Goal: Task Accomplishment & Management: Complete application form

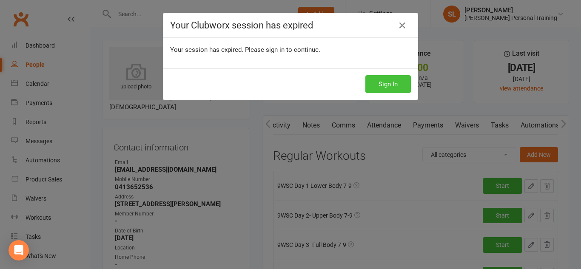
click at [378, 87] on button "Sign In" at bounding box center [387, 84] width 45 height 18
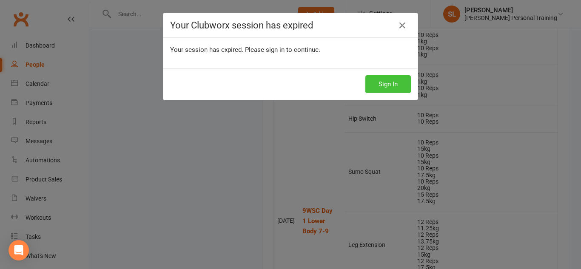
scroll to position [0, 162]
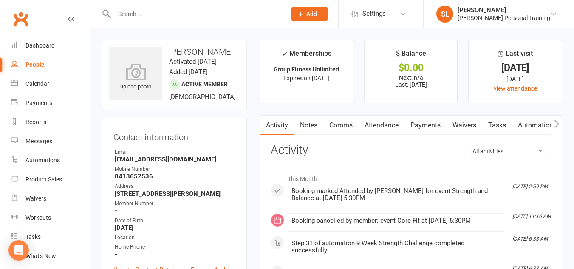
click at [134, 14] on input "text" at bounding box center [196, 14] width 169 height 12
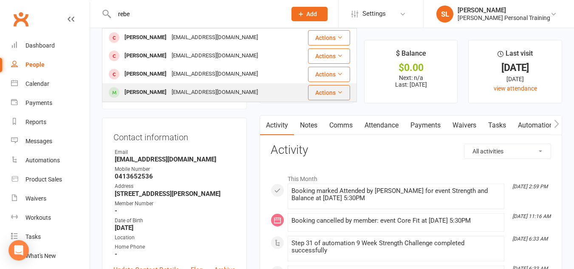
type input "rebe"
click at [140, 96] on div "Rebecca Schmidt" at bounding box center [145, 92] width 47 height 12
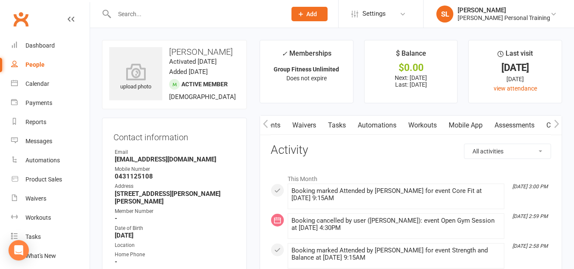
scroll to position [0, 163]
click at [509, 128] on link "Assessments" at bounding box center [512, 126] width 52 height 20
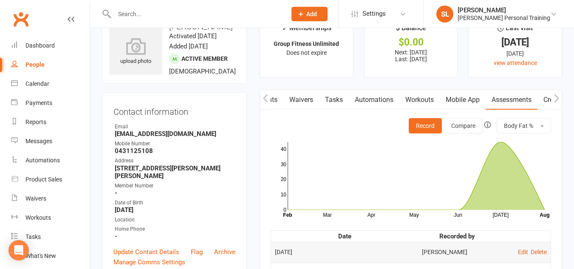
scroll to position [8, 0]
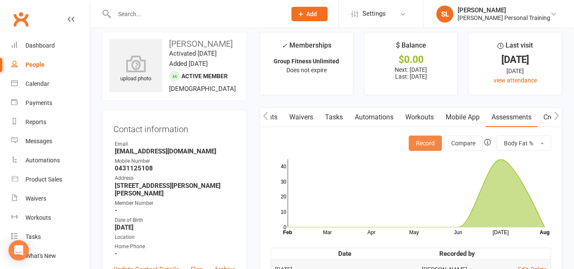
click at [426, 145] on button "Record" at bounding box center [425, 143] width 33 height 15
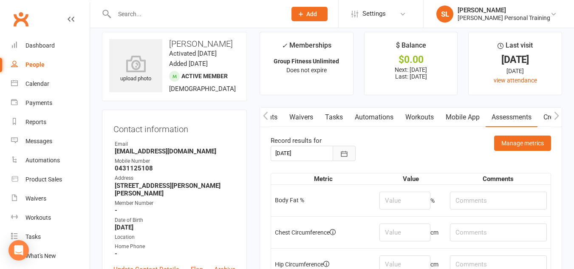
click at [337, 153] on button "button" at bounding box center [344, 153] width 23 height 15
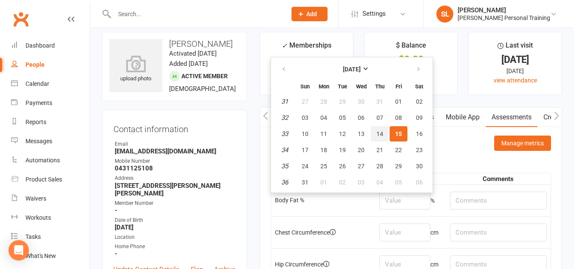
click at [377, 134] on span "14" at bounding box center [380, 134] width 7 height 7
type input "14 Aug 2025"
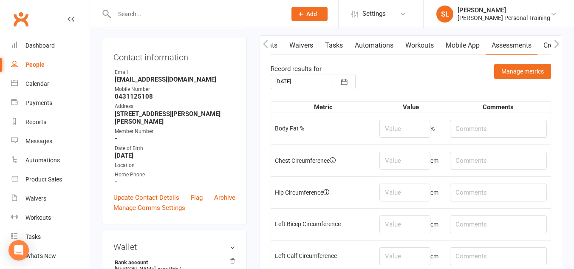
scroll to position [82, 0]
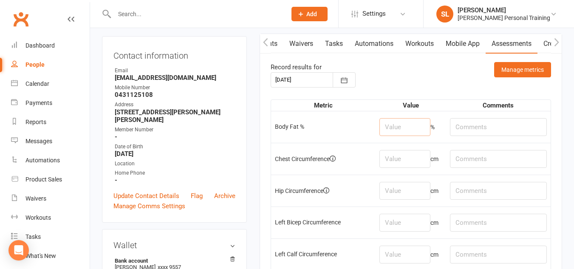
click at [406, 125] on input "number" at bounding box center [405, 127] width 51 height 18
click at [511, 68] on button "Manage metrics" at bounding box center [522, 69] width 57 height 15
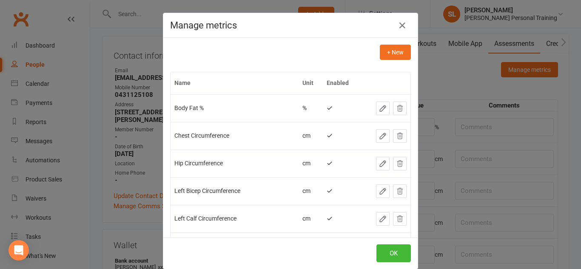
click at [380, 109] on icon "button" at bounding box center [383, 108] width 6 height 6
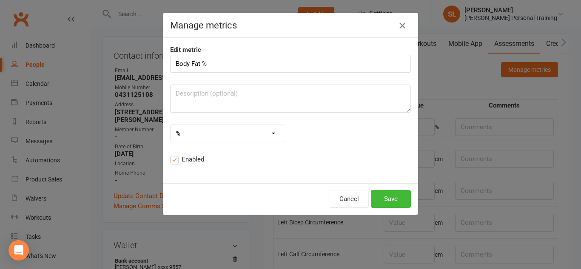
click at [399, 27] on icon "button" at bounding box center [402, 25] width 10 height 10
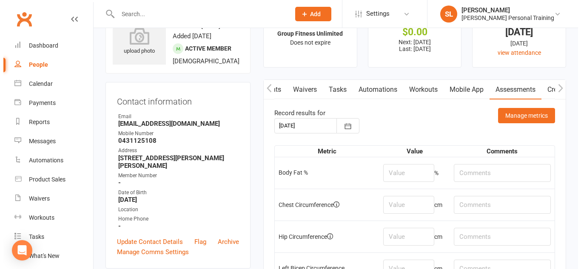
scroll to position [0, 0]
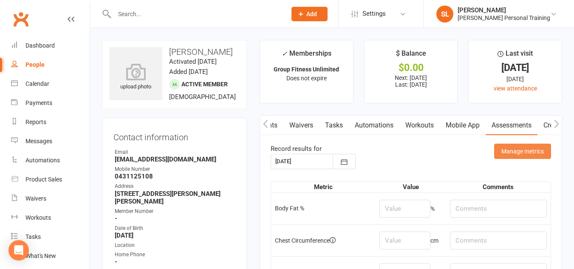
click at [511, 152] on button "Manage metrics" at bounding box center [522, 151] width 57 height 15
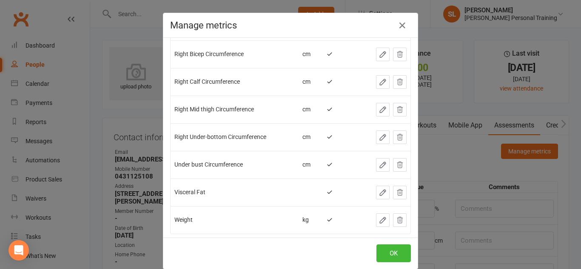
scroll to position [318, 0]
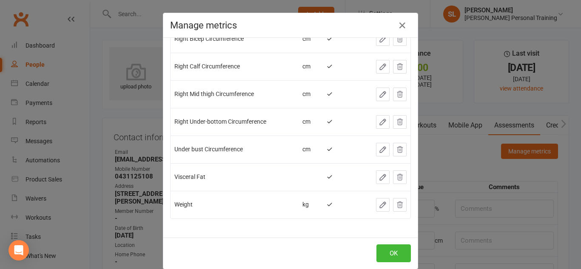
click at [378, 205] on icon "button" at bounding box center [382, 205] width 9 height 9
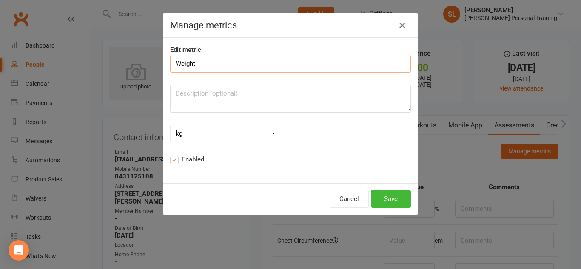
scroll to position [0, 0]
click at [171, 61] on input "Weight" at bounding box center [290, 64] width 241 height 18
type input "1-Weight"
click at [394, 202] on button "Save" at bounding box center [391, 199] width 40 height 18
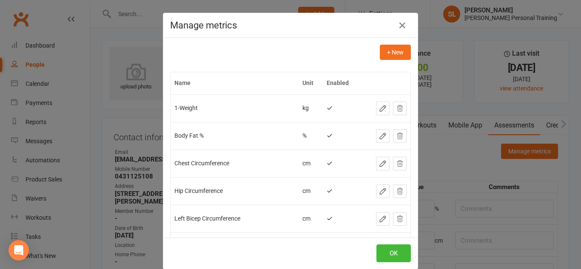
click at [380, 134] on icon "button" at bounding box center [383, 136] width 6 height 6
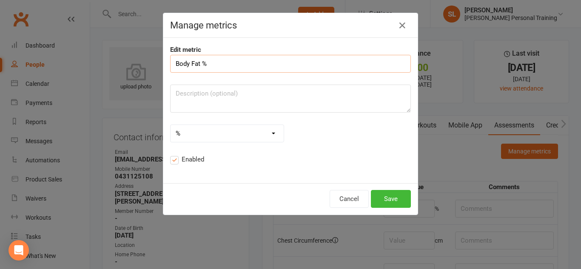
click at [173, 63] on input "Body Fat %" at bounding box center [290, 64] width 241 height 18
type input "2-Body Fat %"
click at [381, 195] on button "Save" at bounding box center [391, 199] width 40 height 18
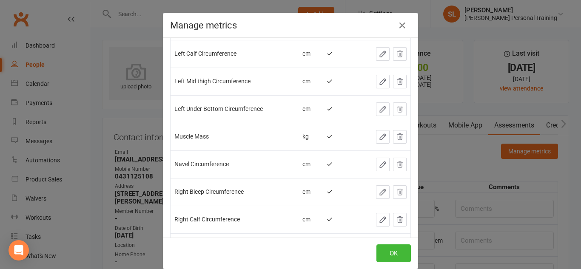
scroll to position [195, 0]
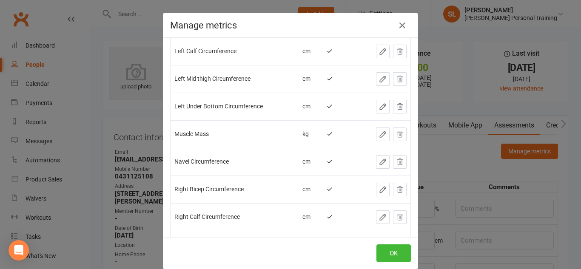
click at [378, 138] on icon "button" at bounding box center [382, 134] width 9 height 9
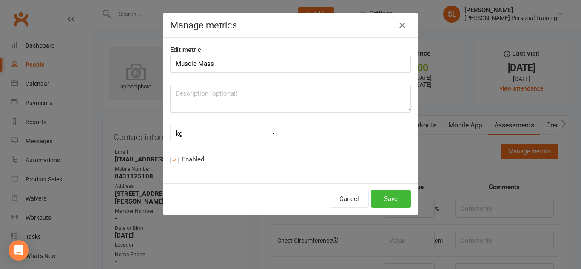
scroll to position [0, 0]
click at [173, 64] on input "Muscle Mass" at bounding box center [290, 64] width 241 height 18
type input "3-Muscle Mass"
click at [388, 195] on button "Save" at bounding box center [391, 199] width 40 height 18
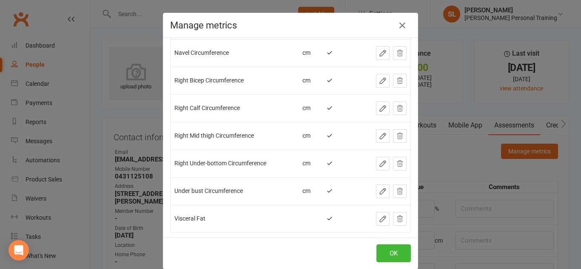
scroll to position [318, 0]
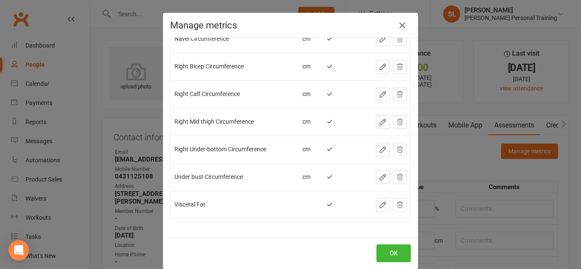
click at [378, 208] on icon "button" at bounding box center [382, 205] width 9 height 9
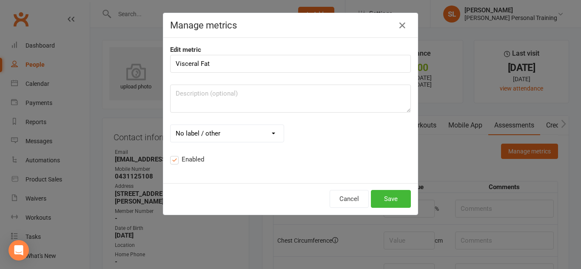
scroll to position [0, 0]
click at [173, 63] on input "Visceral Fat" at bounding box center [290, 64] width 241 height 18
type input "4- Visceral Fat"
click at [382, 196] on button "Save" at bounding box center [391, 199] width 40 height 18
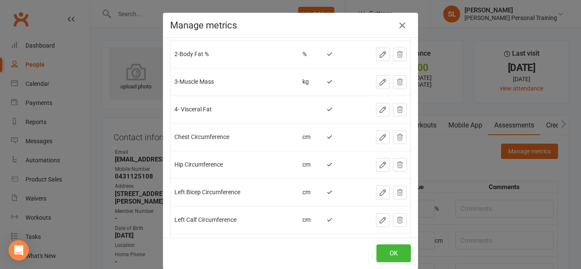
scroll to position [82, 0]
click at [378, 193] on icon "button" at bounding box center [382, 192] width 9 height 9
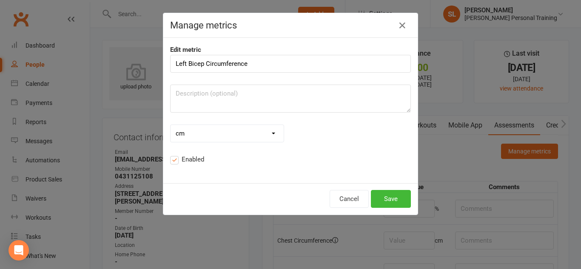
click at [172, 64] on input "Left Bicep Circumference" at bounding box center [290, 64] width 241 height 18
type input "5-Left Bicep Circumference"
click at [381, 193] on button "Save" at bounding box center [391, 199] width 40 height 18
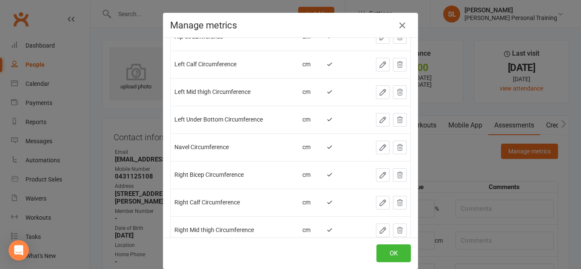
scroll to position [318, 0]
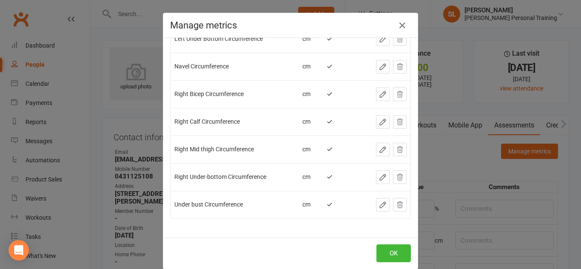
click at [380, 95] on icon "button" at bounding box center [383, 94] width 6 height 6
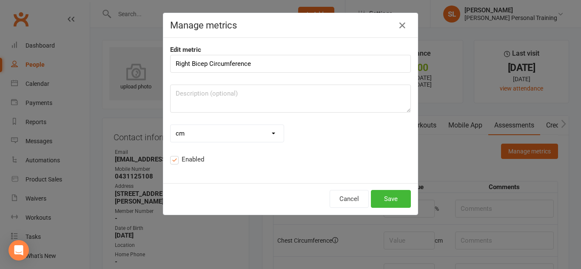
click at [172, 63] on input "Right Bicep Circumference" at bounding box center [290, 64] width 241 height 18
type input "6-Right Bicep Circumference"
click at [397, 202] on button "Save" at bounding box center [391, 199] width 40 height 18
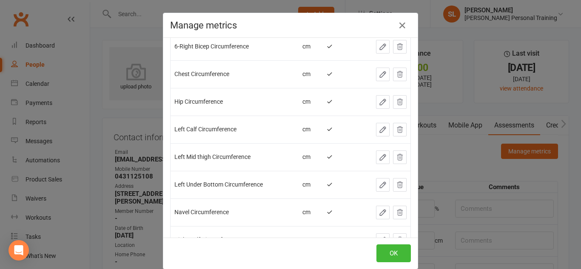
scroll to position [198, 0]
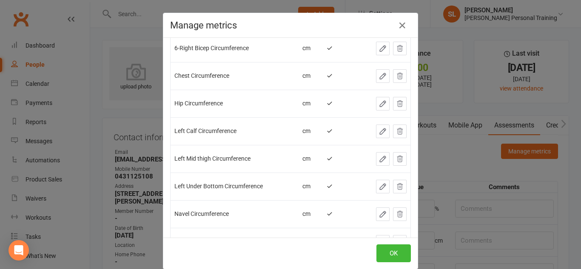
click at [376, 70] on button "button" at bounding box center [383, 76] width 14 height 14
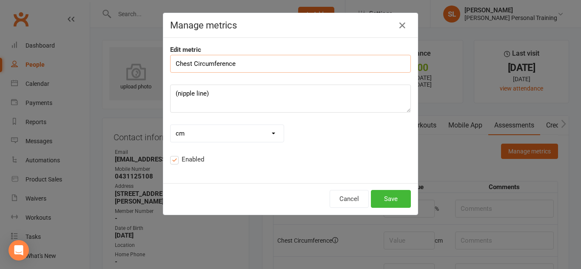
scroll to position [0, 0]
click at [172, 65] on input "Chest Circumference" at bounding box center [290, 64] width 241 height 18
type input "7- Chest Circumference"
click at [380, 197] on button "Save" at bounding box center [391, 199] width 40 height 18
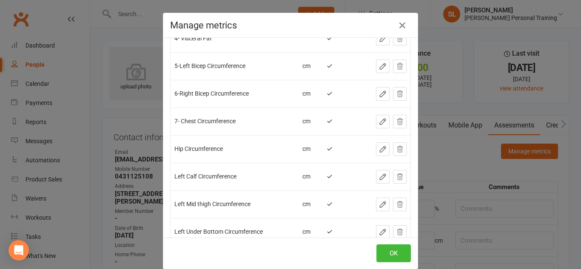
scroll to position [153, 0]
click at [380, 151] on icon "button" at bounding box center [383, 149] width 6 height 6
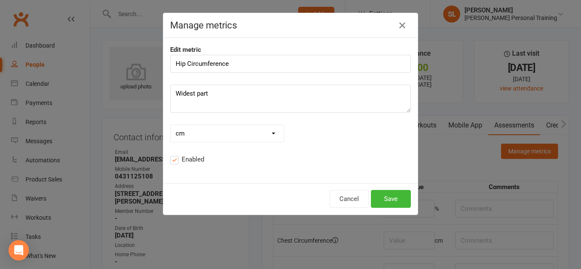
scroll to position [0, 0]
click at [353, 196] on button "Cancel" at bounding box center [349, 199] width 39 height 18
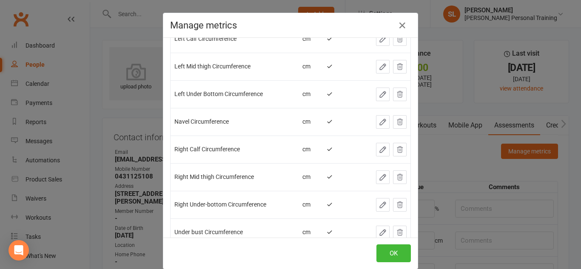
scroll to position [318, 0]
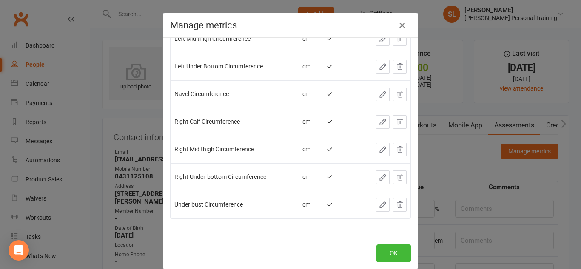
click at [378, 92] on icon "button" at bounding box center [382, 94] width 9 height 9
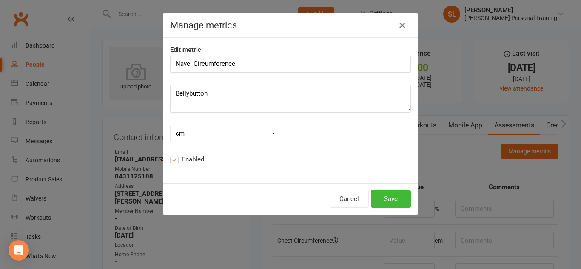
click at [173, 64] on input "Navel Circumference" at bounding box center [290, 64] width 241 height 18
type input "8- Navel Circumference"
click at [385, 203] on button "Save" at bounding box center [391, 199] width 40 height 18
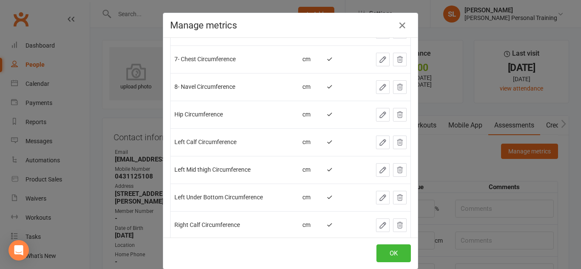
scroll to position [215, 0]
click at [378, 115] on icon "button" at bounding box center [382, 114] width 9 height 9
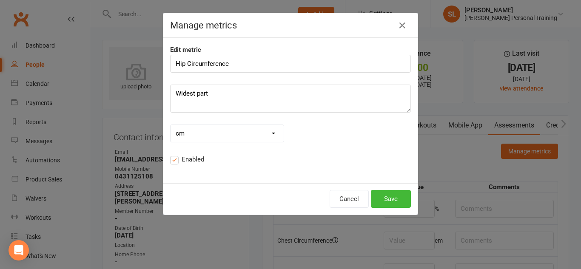
scroll to position [0, 0]
click at [173, 67] on input "Hip Circumference" at bounding box center [290, 64] width 241 height 18
type input "9- Hip Circumference"
click at [387, 197] on button "Save" at bounding box center [391, 199] width 40 height 18
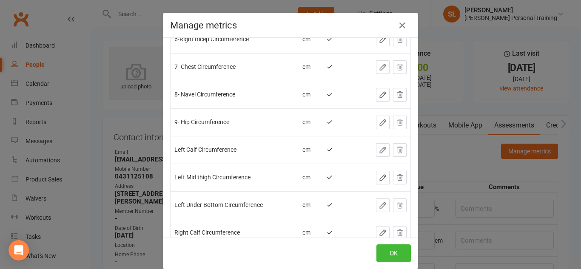
scroll to position [263, 0]
click at [378, 153] on icon "button" at bounding box center [382, 149] width 9 height 9
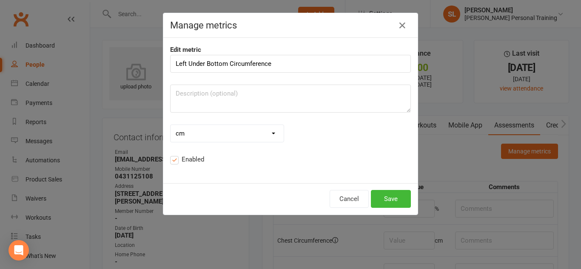
click at [173, 66] on input "Left Under Bottom Circumference" at bounding box center [290, 64] width 241 height 18
type input "10- Left Under Bottom Circumference"
click at [380, 201] on button "Save" at bounding box center [391, 199] width 40 height 18
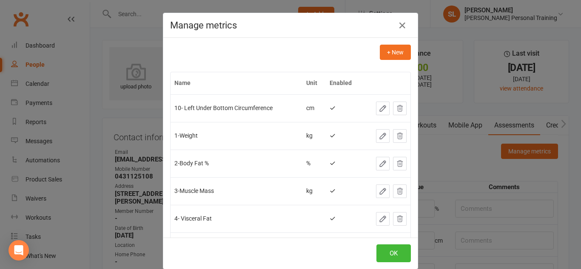
click at [370, 100] on td at bounding box center [387, 108] width 48 height 28
click at [378, 108] on icon "button" at bounding box center [382, 108] width 9 height 9
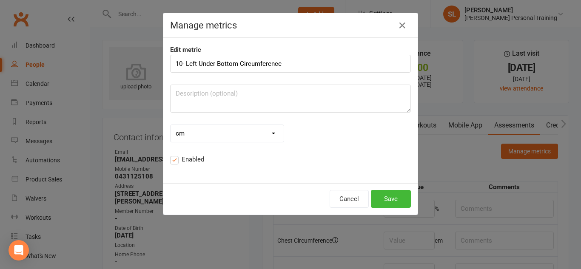
click at [173, 62] on input "10- Left Under Bottom Circumference" at bounding box center [290, 64] width 241 height 18
click at [178, 64] on input "10- Left Under Bottom Circumference" at bounding box center [290, 64] width 241 height 18
type input "10 - Left Under Bottom Circumference"
click at [385, 202] on button "Save" at bounding box center [391, 199] width 40 height 18
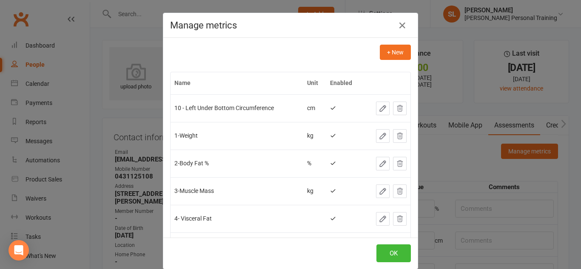
click at [378, 110] on icon "button" at bounding box center [382, 108] width 9 height 9
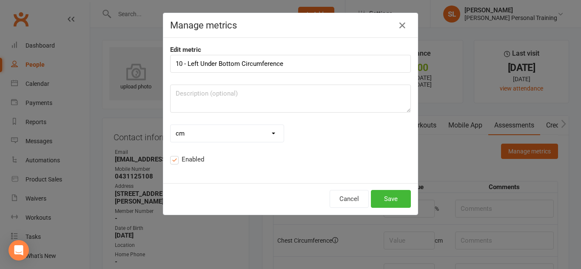
click at [179, 63] on input "10 - Left Under Bottom Circumference" at bounding box center [290, 64] width 241 height 18
type input "9.1 - Left Under Bottom Circumference"
click at [379, 196] on button "Save" at bounding box center [391, 199] width 40 height 18
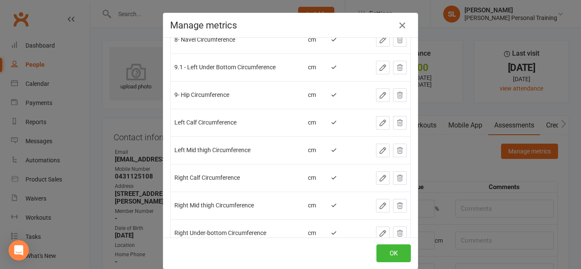
scroll to position [261, 0]
click at [378, 70] on icon "button" at bounding box center [382, 68] width 9 height 9
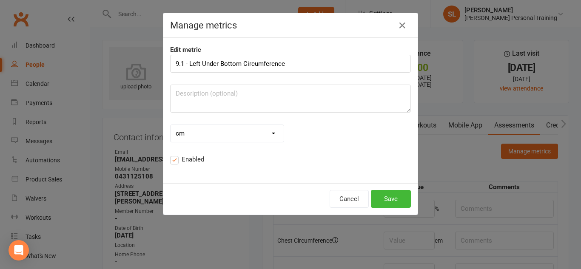
click at [180, 63] on input "9.1 - Left Under Bottom Circumference" at bounding box center [290, 64] width 241 height 18
type input "9 - Left Under Bottom Circumference"
click at [393, 194] on button "Save" at bounding box center [391, 199] width 40 height 18
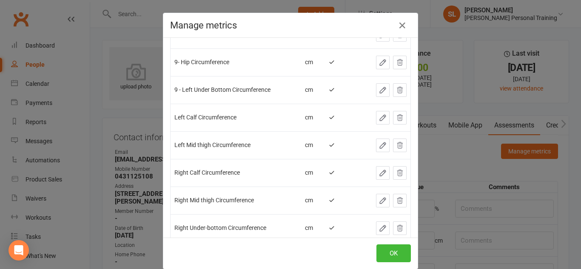
scroll to position [267, 0]
click at [378, 230] on icon "button" at bounding box center [382, 228] width 9 height 9
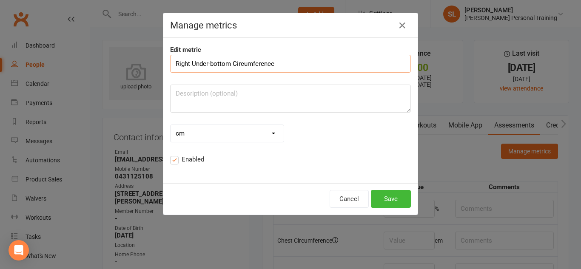
scroll to position [0, 0]
click at [171, 65] on input "Right Under-bottom Circumference" at bounding box center [290, 64] width 241 height 18
type input "9- Right Under-bottom Circumference"
click at [381, 194] on button "Save" at bounding box center [391, 199] width 40 height 18
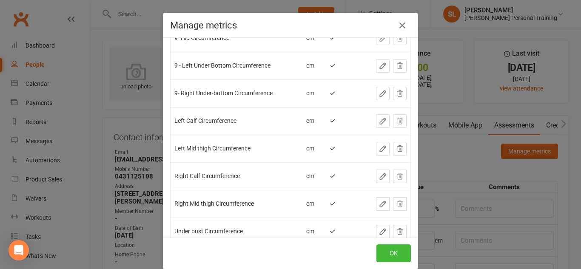
scroll to position [292, 0]
click at [376, 153] on button "button" at bounding box center [383, 149] width 14 height 14
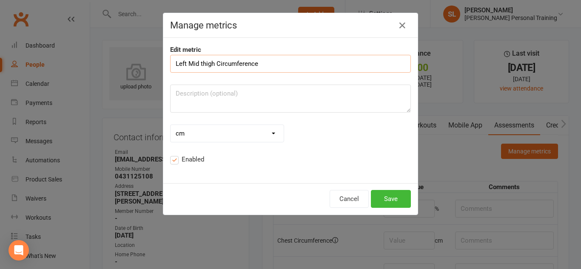
scroll to position [0, 0]
click at [173, 63] on input "Left Mid thigh Circumference" at bounding box center [290, 64] width 241 height 18
type input "9- Left Mid thigh Circumference"
click at [383, 198] on button "Save" at bounding box center [391, 199] width 40 height 18
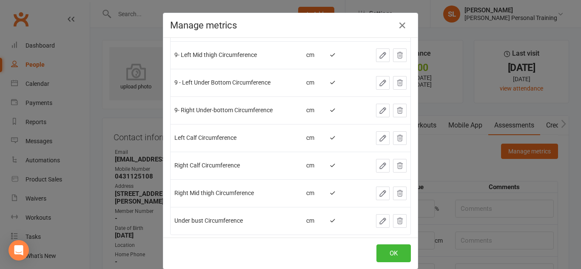
scroll to position [318, 0]
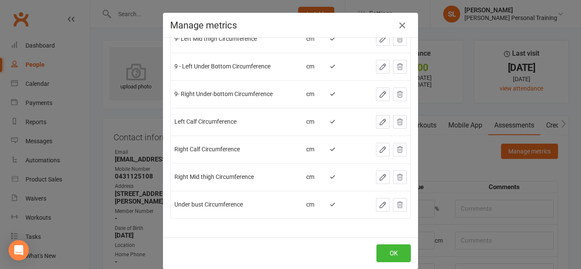
click at [380, 179] on icon "button" at bounding box center [383, 177] width 6 height 6
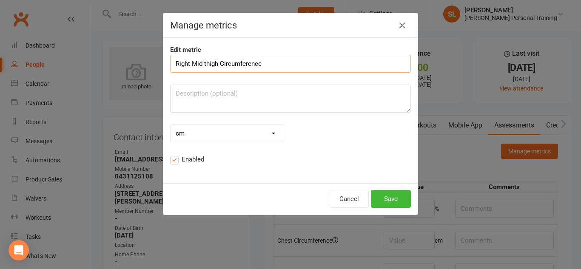
scroll to position [0, 0]
click at [175, 64] on input "Right Mid thigh Circumference" at bounding box center [290, 64] width 241 height 18
type input "9- Right Mid thigh Circumference"
click at [383, 205] on button "Save" at bounding box center [391, 199] width 40 height 18
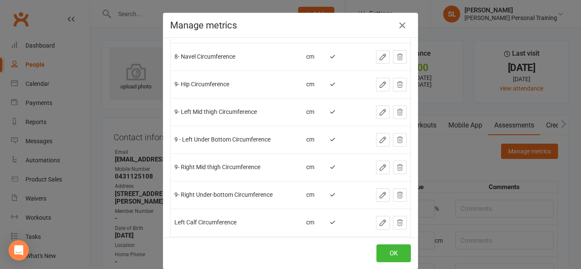
scroll to position [318, 0]
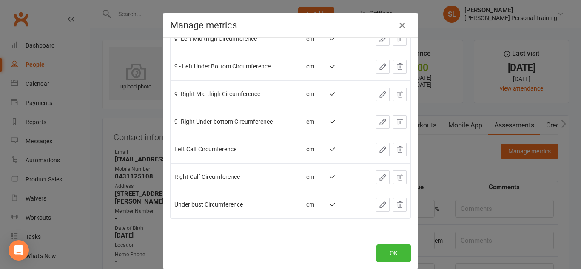
click at [380, 207] on icon "button" at bounding box center [383, 205] width 6 height 6
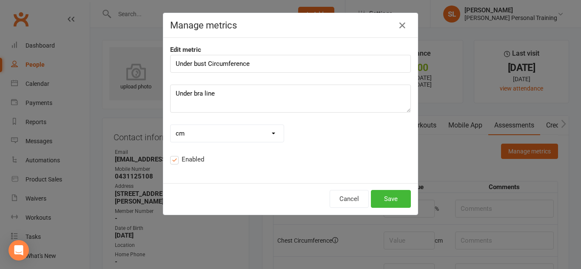
scroll to position [0, 0]
click at [171, 68] on input "Under bust Circumference" at bounding box center [290, 64] width 241 height 18
type input "7- Under bust Circumference"
click at [386, 193] on button "Save" at bounding box center [391, 199] width 40 height 18
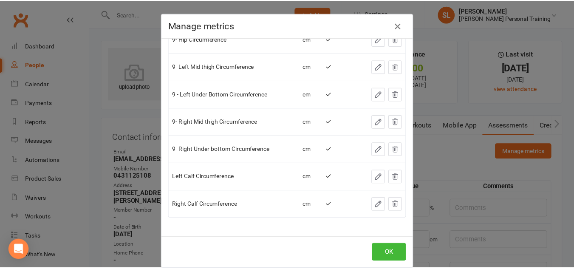
scroll to position [13, 0]
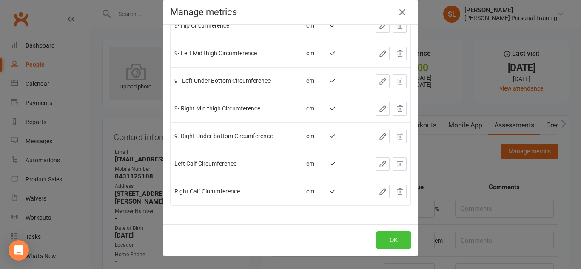
click at [393, 242] on button "OK" at bounding box center [393, 240] width 34 height 18
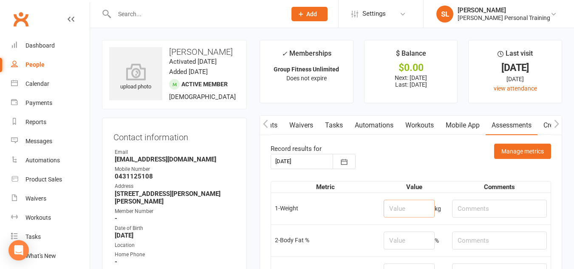
click at [404, 205] on input "number" at bounding box center [409, 209] width 51 height 18
type input "85"
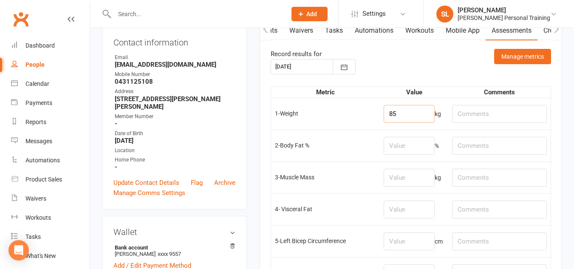
scroll to position [97, 0]
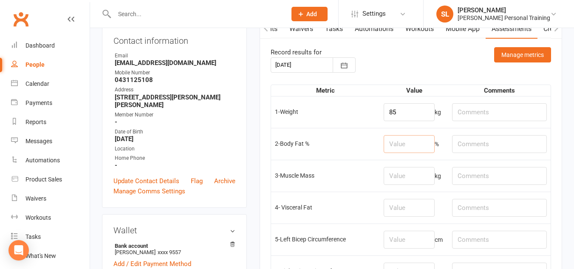
click at [406, 145] on input "number" at bounding box center [409, 144] width 51 height 18
type input "46"
click at [408, 173] on input "number" at bounding box center [409, 176] width 51 height 18
type input "43.6"
click at [408, 207] on input "number" at bounding box center [409, 208] width 51 height 18
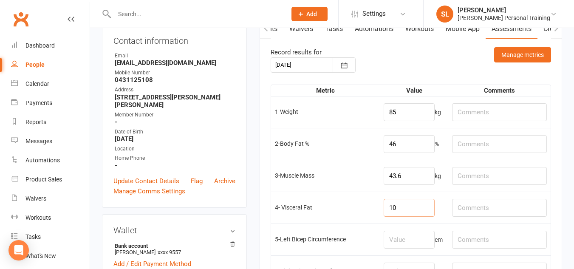
type input "10"
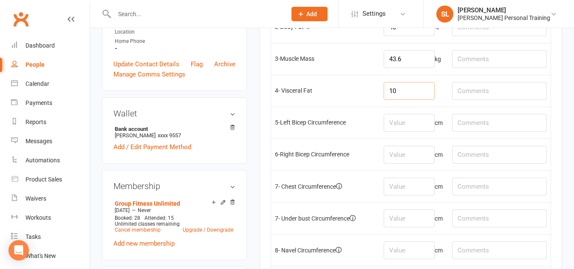
scroll to position [215, 0]
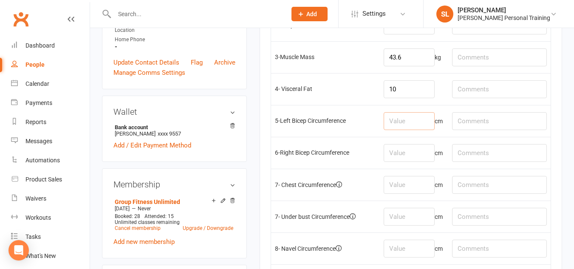
click at [408, 121] on input "number" at bounding box center [409, 121] width 51 height 18
type input "30.5"
click at [406, 152] on input "number" at bounding box center [409, 153] width 51 height 18
type input "30.5"
click at [402, 183] on input "number" at bounding box center [409, 185] width 51 height 18
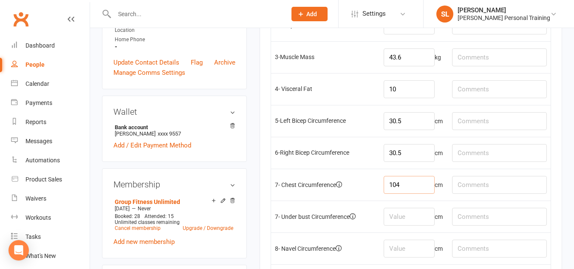
type input "104"
click at [402, 216] on input "number" at bounding box center [409, 217] width 51 height 18
click at [472, 183] on input "text" at bounding box center [499, 185] width 95 height 18
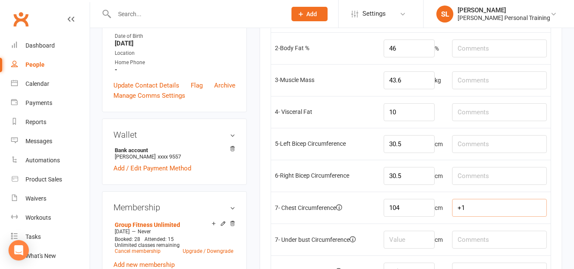
scroll to position [198, 0]
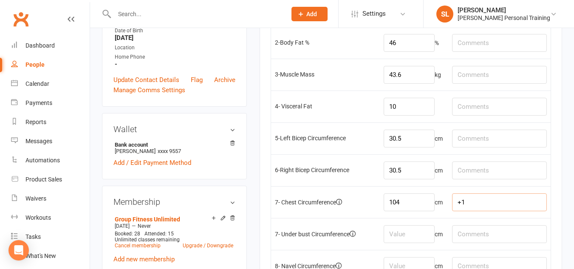
type input "+1"
click at [480, 139] on input "text" at bounding box center [499, 139] width 95 height 18
type input "+1"
click at [476, 168] on input "text" at bounding box center [499, 171] width 95 height 18
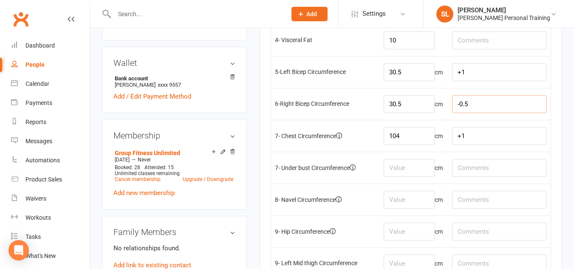
scroll to position [264, 0]
type input "-0.5"
click at [429, 168] on input "number" at bounding box center [409, 168] width 51 height 18
type input "94"
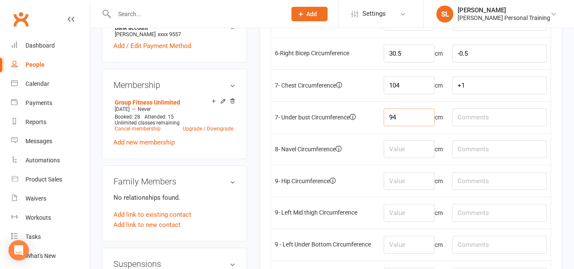
scroll to position [325, 0]
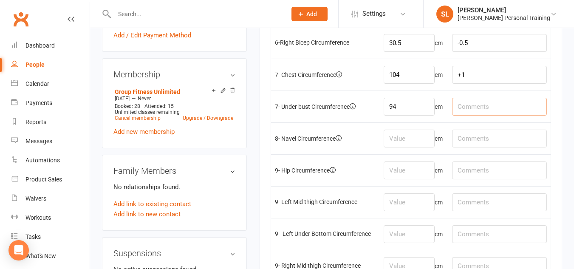
click at [465, 110] on input "text" at bounding box center [499, 107] width 95 height 18
type input "+3"
click at [404, 139] on input "number" at bounding box center [409, 139] width 51 height 18
type input "93"
click at [410, 170] on input "number" at bounding box center [409, 171] width 51 height 18
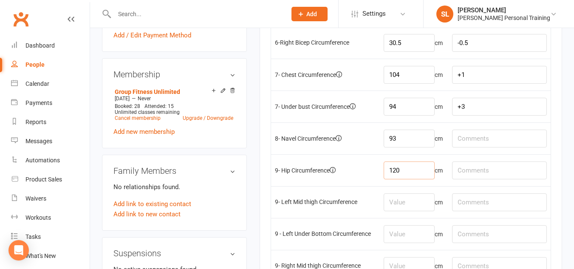
type input "120"
type input "+1"
click at [396, 201] on input "number" at bounding box center [409, 202] width 51 height 18
type input "67"
type input "-"
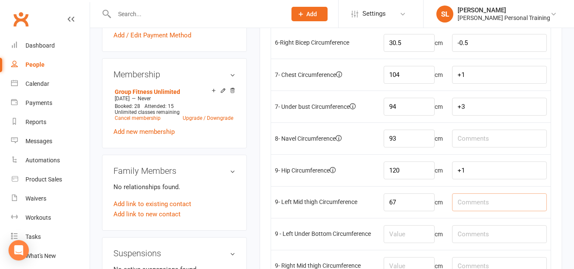
type input "+"
type input "8"
click at [400, 205] on input "67" at bounding box center [409, 202] width 51 height 18
type input "68"
click at [469, 202] on input "8" at bounding box center [499, 202] width 95 height 18
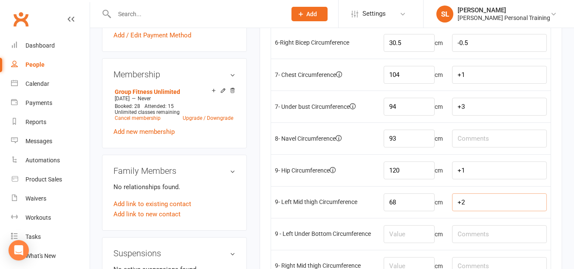
type input "+2"
click at [421, 238] on input "number" at bounding box center [409, 234] width 51 height 18
type input "75"
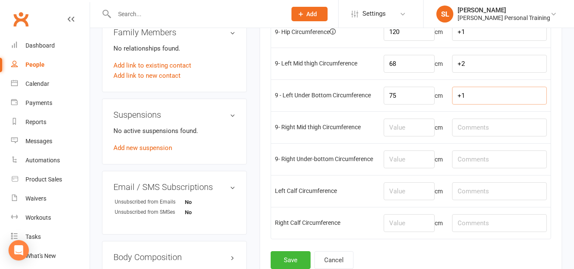
scroll to position [464, 0]
type input "+1"
click at [396, 124] on input "number" at bounding box center [409, 127] width 51 height 18
type input "67"
type input "-2"
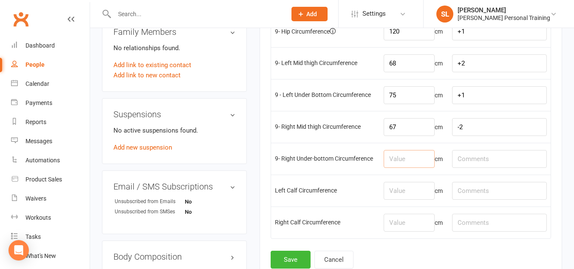
click at [395, 162] on input "number" at bounding box center [409, 159] width 51 height 18
type input "74"
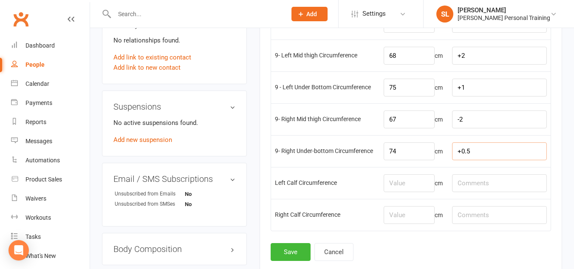
scroll to position [472, 0]
type input "+0.5"
click at [401, 184] on input "number" at bounding box center [409, 183] width 51 height 18
type input "40.5"
type input "-0.5"
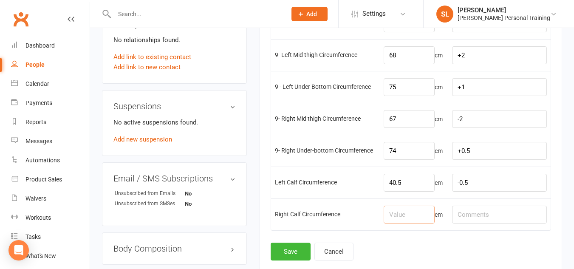
click at [399, 216] on input "number" at bounding box center [409, 215] width 51 height 18
type input "40.5"
type input "-0.5"
click at [289, 250] on button "Save" at bounding box center [291, 252] width 40 height 18
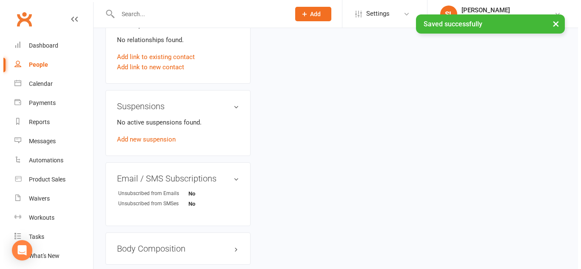
scroll to position [0, 0]
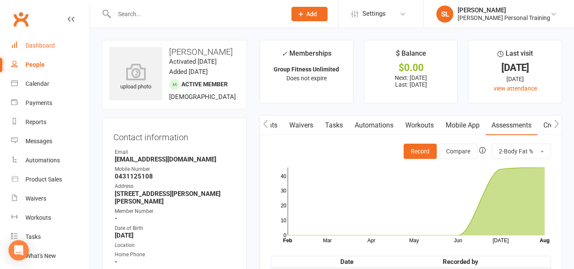
click at [45, 45] on div "Dashboard" at bounding box center [40, 45] width 29 height 7
